Goal: Find specific page/section: Find specific page/section

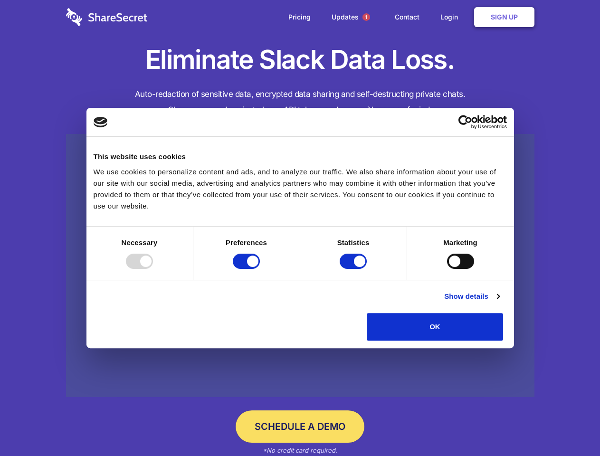
click at [153, 269] on div at bounding box center [139, 261] width 27 height 15
click at [260, 269] on input "Preferences" at bounding box center [246, 261] width 27 height 15
checkbox input "false"
click at [354, 269] on input "Statistics" at bounding box center [353, 261] width 27 height 15
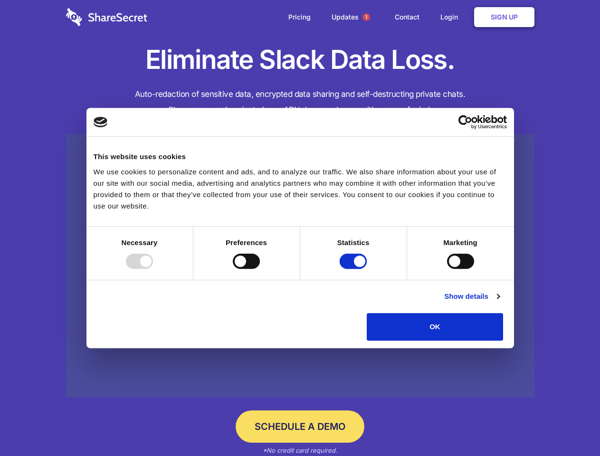
checkbox input "false"
click at [447, 269] on input "Marketing" at bounding box center [460, 261] width 27 height 15
checkbox input "true"
click at [499, 302] on link "Show details" at bounding box center [471, 296] width 55 height 11
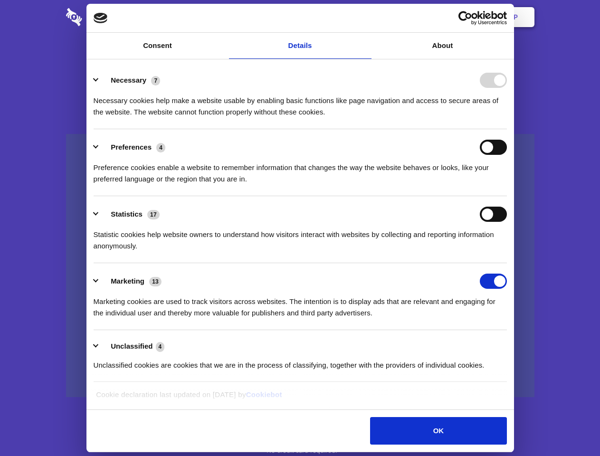
click at [507, 129] on li "Necessary 7 Necessary cookies help make a website usable by enabling basic func…" at bounding box center [300, 95] width 413 height 67
click at [366, 17] on span "1" at bounding box center [366, 17] width 8 height 8
